Goal: Check status: Check status

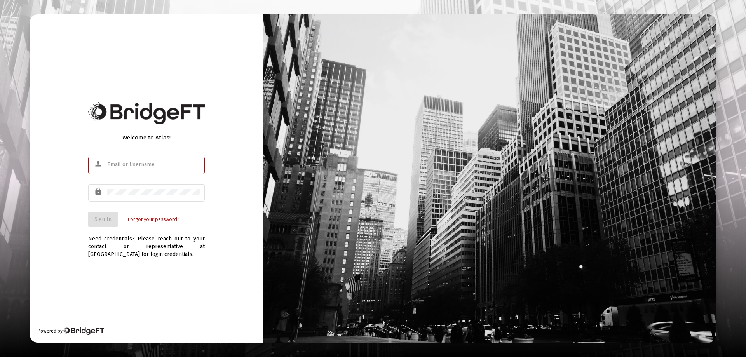
type input "[EMAIL_ADDRESS][DOMAIN_NAME]"
click at [88, 227] on div "Welcome to Atlas! person [EMAIL_ADDRESS][DOMAIN_NAME] lock Sign In Forgot your …" at bounding box center [146, 178] width 233 height 328
click at [102, 219] on span "Sign In" at bounding box center [102, 219] width 17 height 7
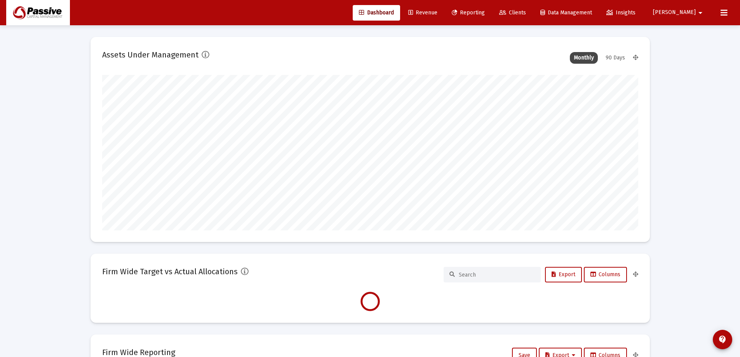
scroll to position [155, 289]
click at [485, 11] on span "Reporting" at bounding box center [468, 12] width 33 height 7
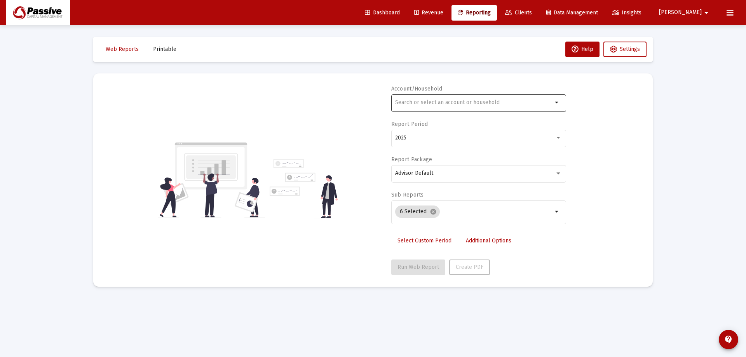
click at [451, 105] on input "text" at bounding box center [473, 102] width 157 height 6
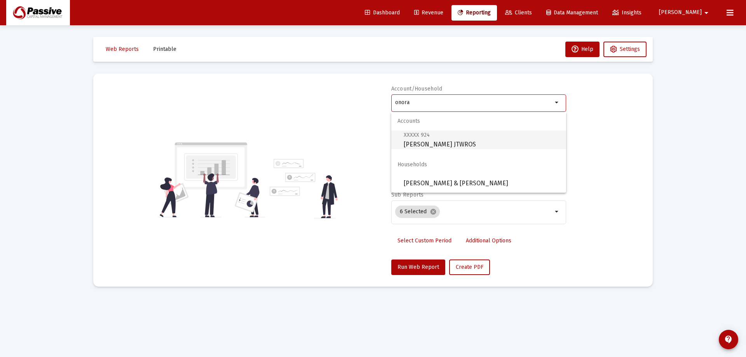
click at [467, 138] on span "XXXXX 924 [PERSON_NAME] JTWROS" at bounding box center [482, 139] width 156 height 19
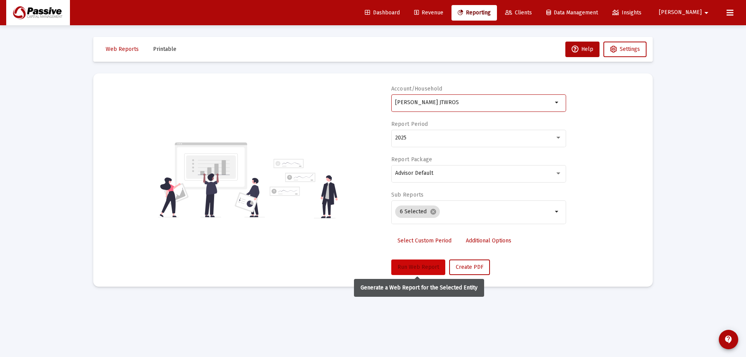
click at [419, 266] on span "Run Web Report" at bounding box center [418, 267] width 42 height 7
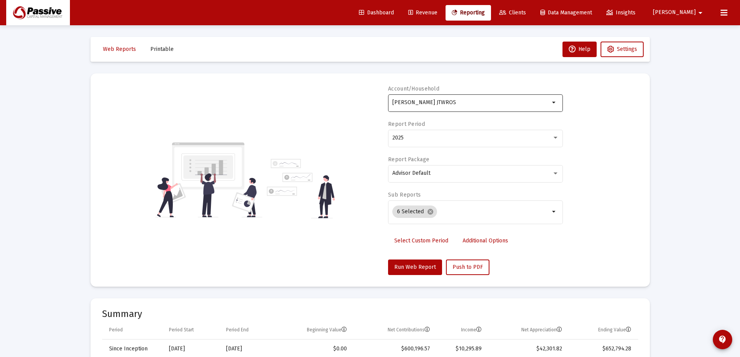
click at [396, 99] on input "[PERSON_NAME] JTWROS" at bounding box center [470, 102] width 157 height 6
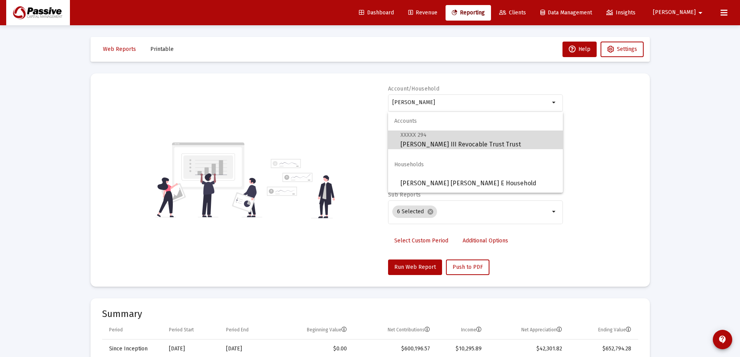
click at [409, 149] on span "XXXXX 294 [PERSON_NAME] III Revocable Trust Trust" at bounding box center [479, 139] width 156 height 19
type input "[PERSON_NAME] III Revocable Trust Trust"
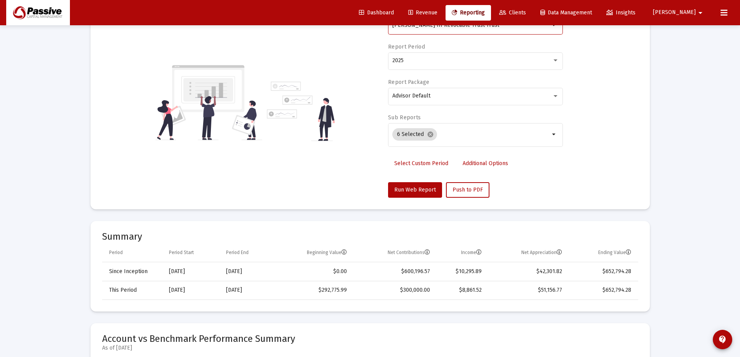
scroll to position [78, 0]
click at [413, 191] on span "Run Web Report" at bounding box center [415, 189] width 42 height 7
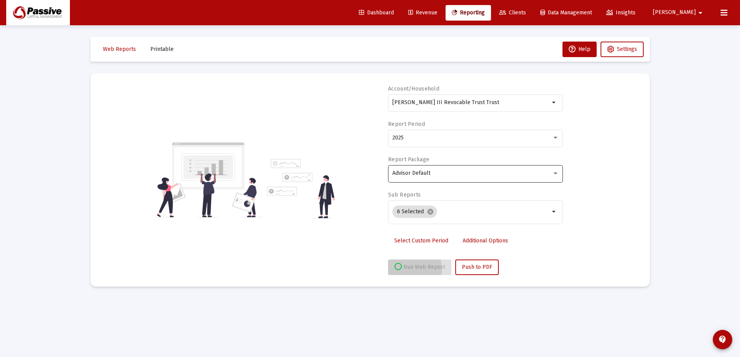
scroll to position [0, 0]
